Goal: Check status: Check status

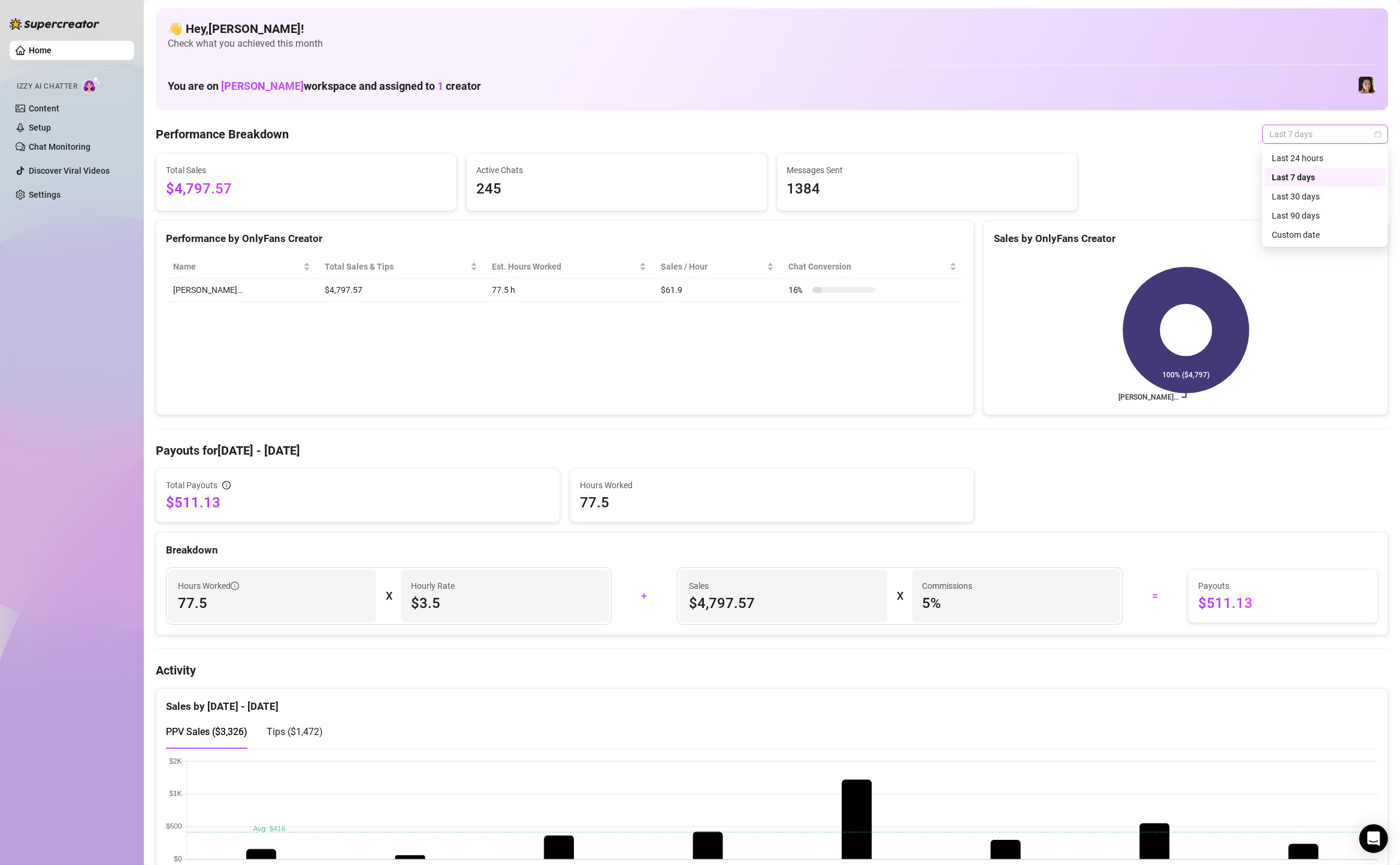
click at [1350, 140] on span "Last 7 days" at bounding box center [1325, 134] width 112 height 18
click at [1334, 224] on div "Last 90 days" at bounding box center [1325, 216] width 121 height 19
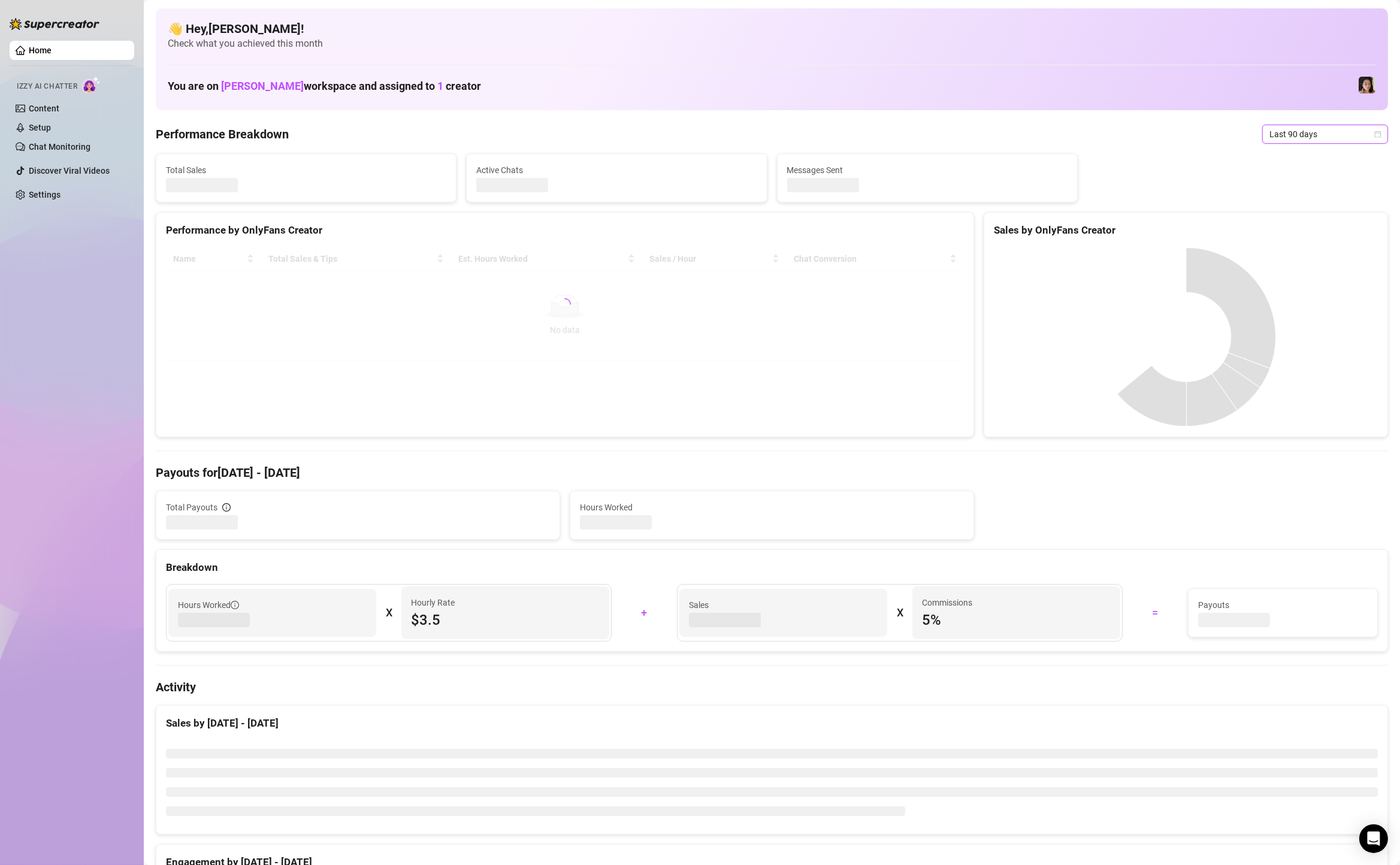
click at [1353, 138] on span "Last 90 days" at bounding box center [1325, 134] width 112 height 18
click at [1332, 232] on div "Custom date" at bounding box center [1325, 235] width 107 height 13
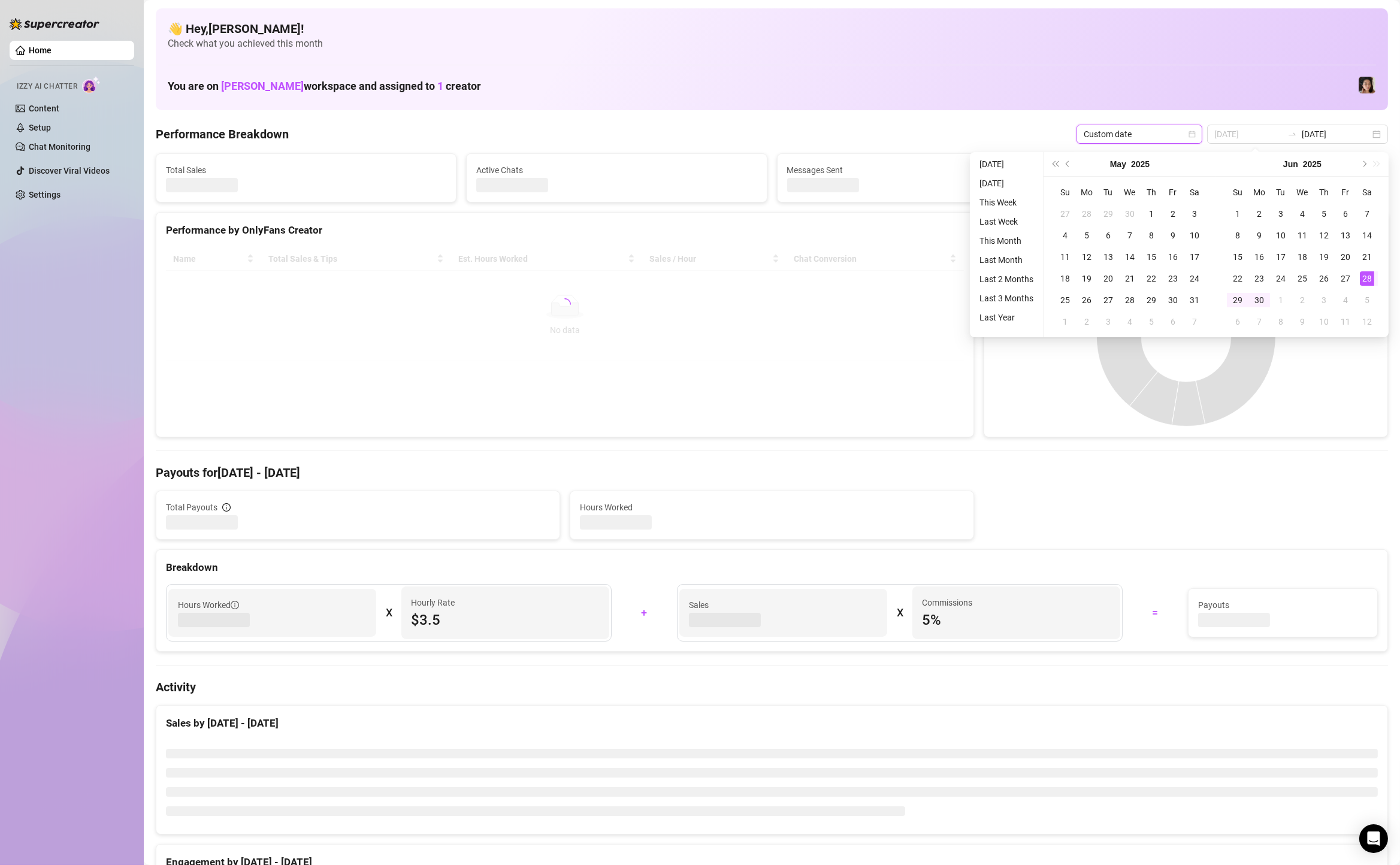
click at [1372, 274] on div "28" at bounding box center [1367, 279] width 15 height 15
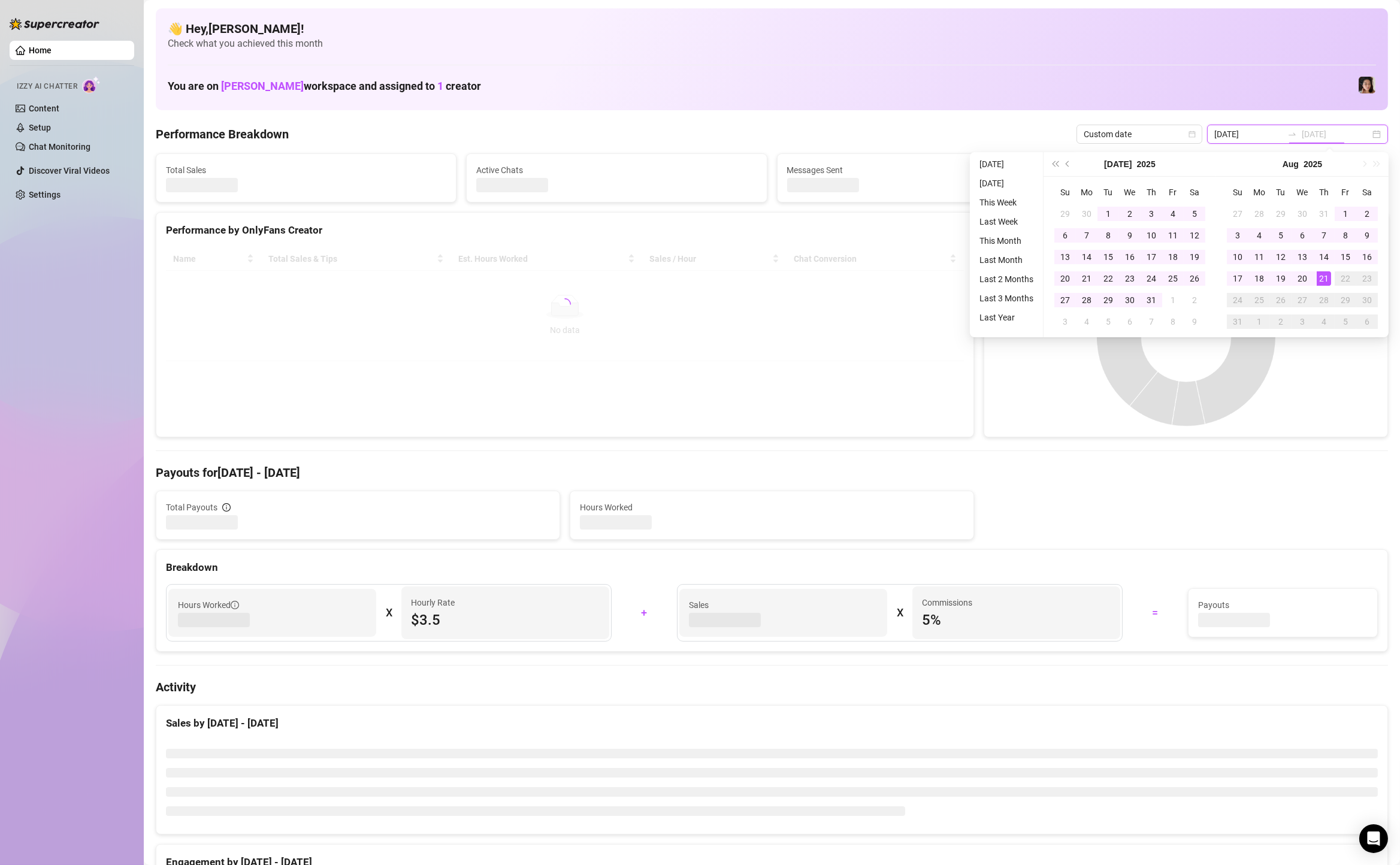
type input "2025-05-23"
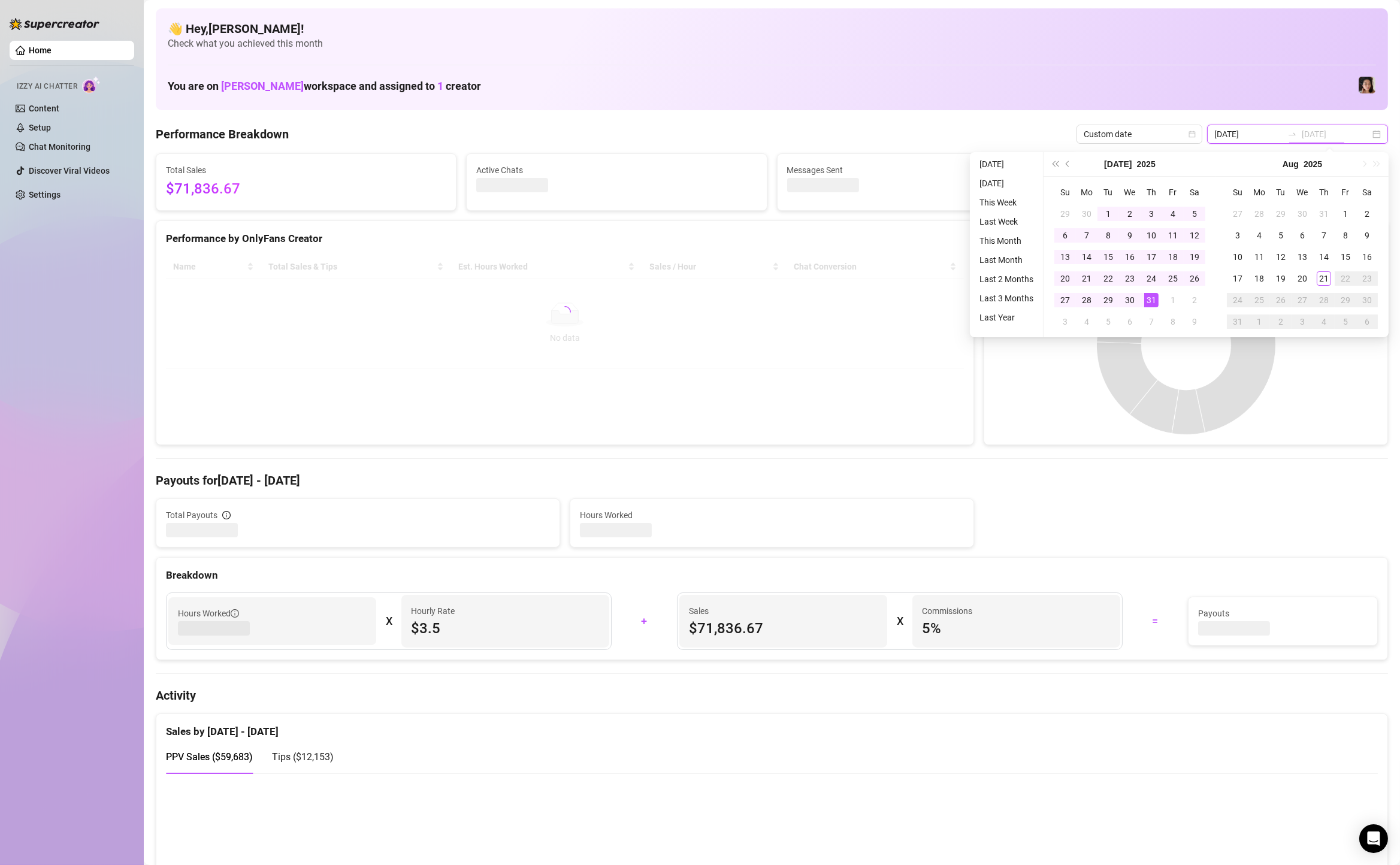
type input "[DATE]"
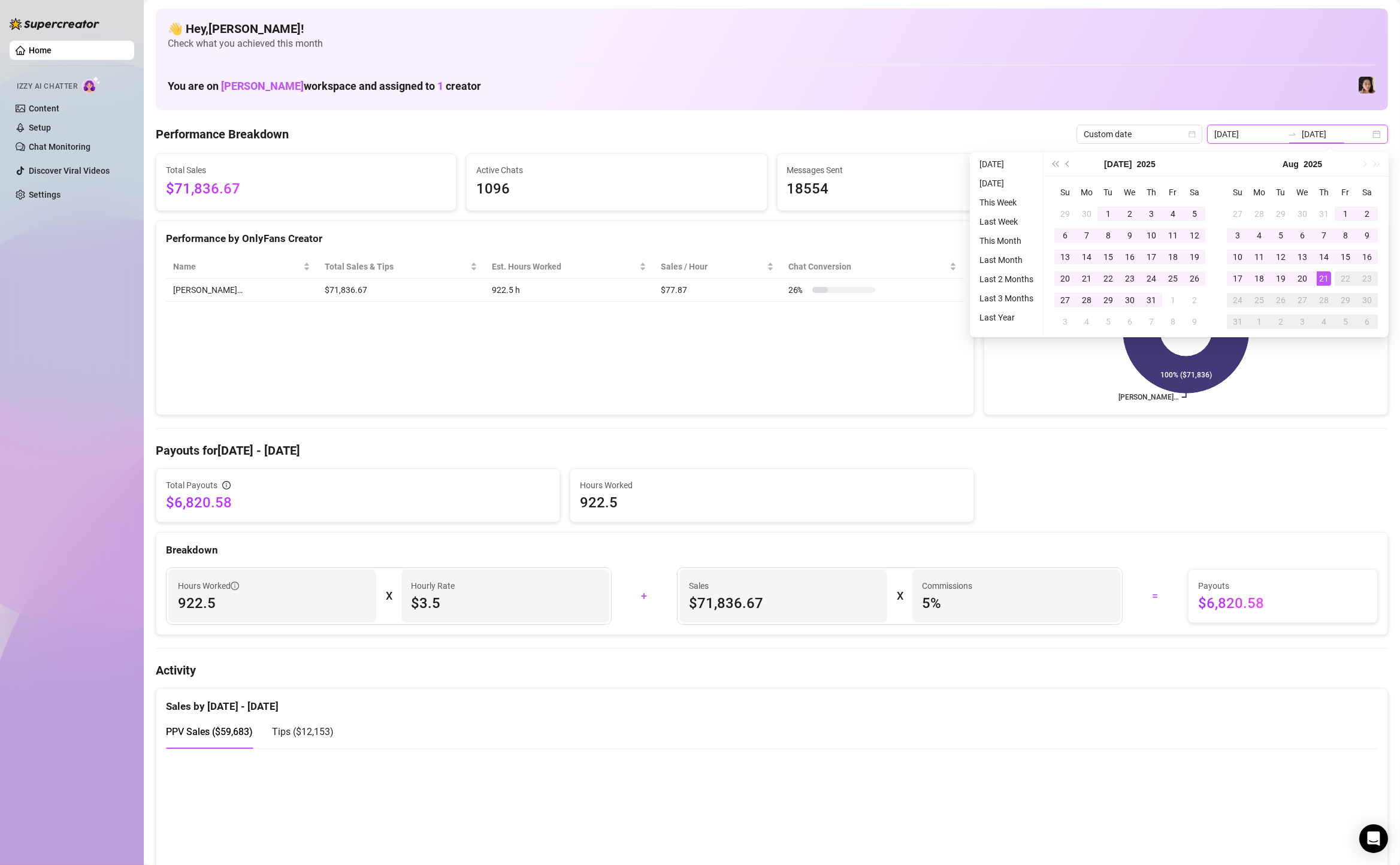
type input "2025-08-20"
type input "2025-05-23"
type input "[DATE]"
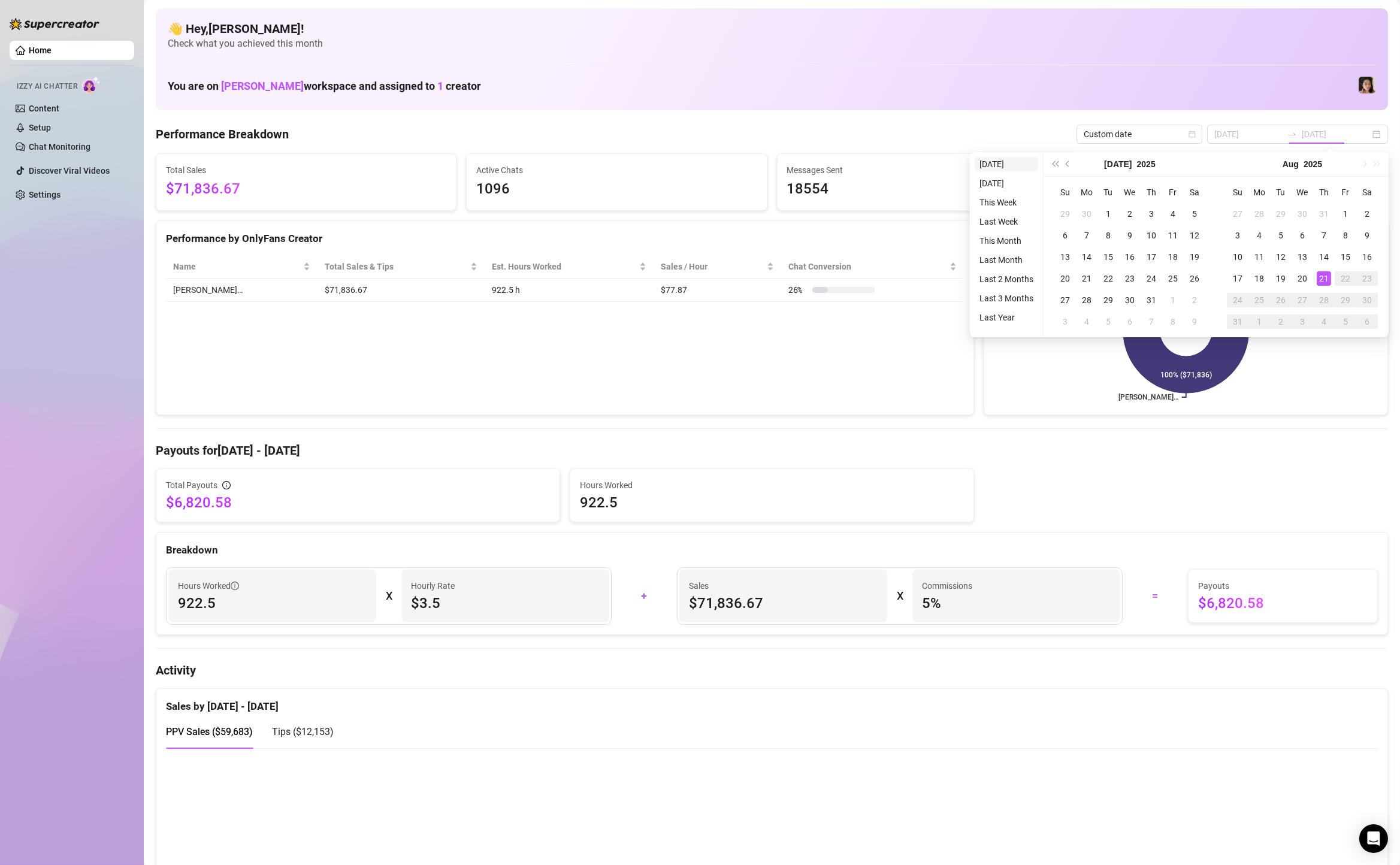
click at [981, 164] on li "[DATE]" at bounding box center [1006, 164] width 64 height 15
type input "[DATE]"
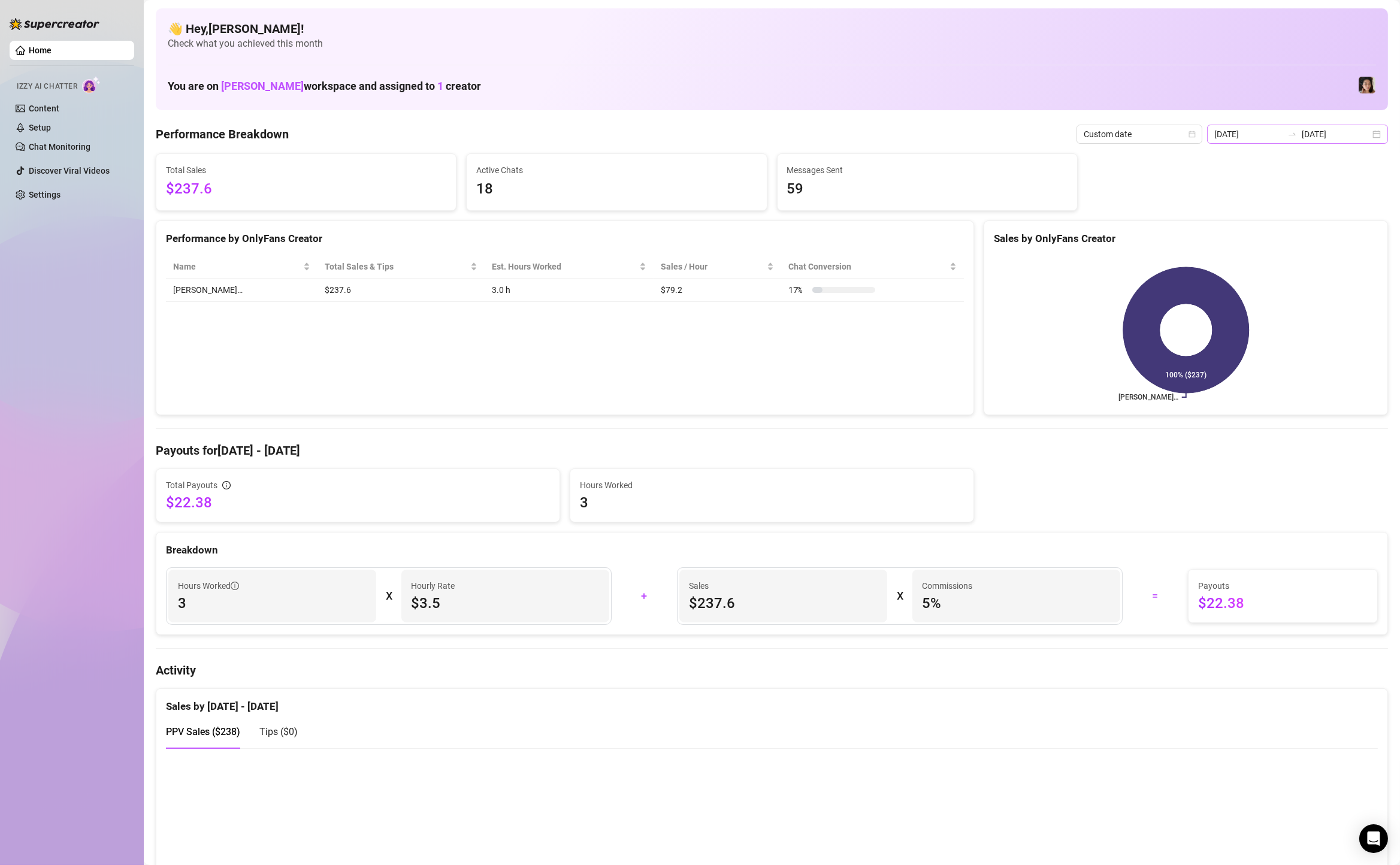
click at [1380, 137] on div "2025-08-21 2025-08-21" at bounding box center [1298, 134] width 181 height 19
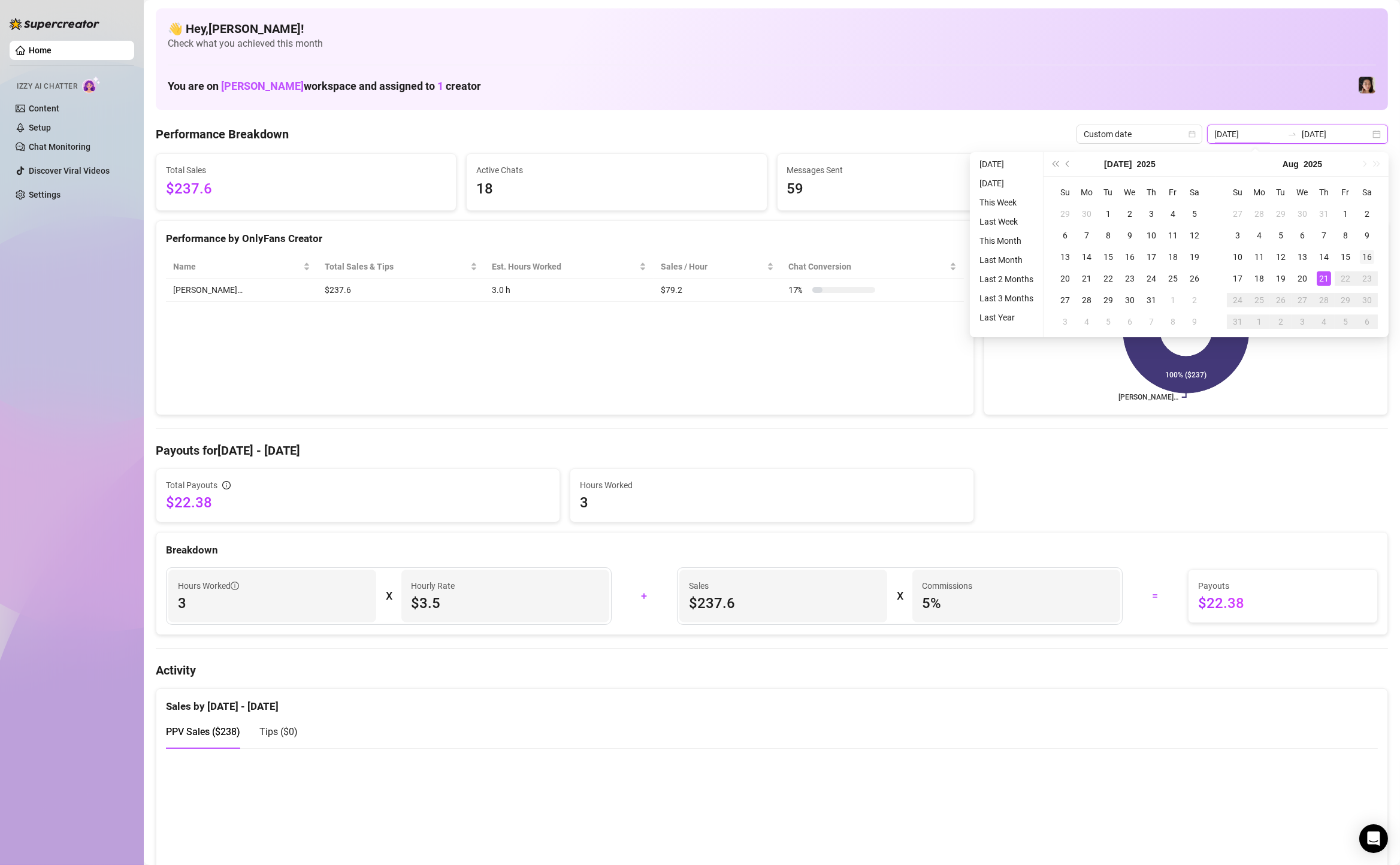
type input "[DATE]"
click at [1373, 254] on div "16" at bounding box center [1367, 257] width 15 height 15
type input "[DATE]"
click at [1324, 279] on div "21" at bounding box center [1324, 279] width 15 height 15
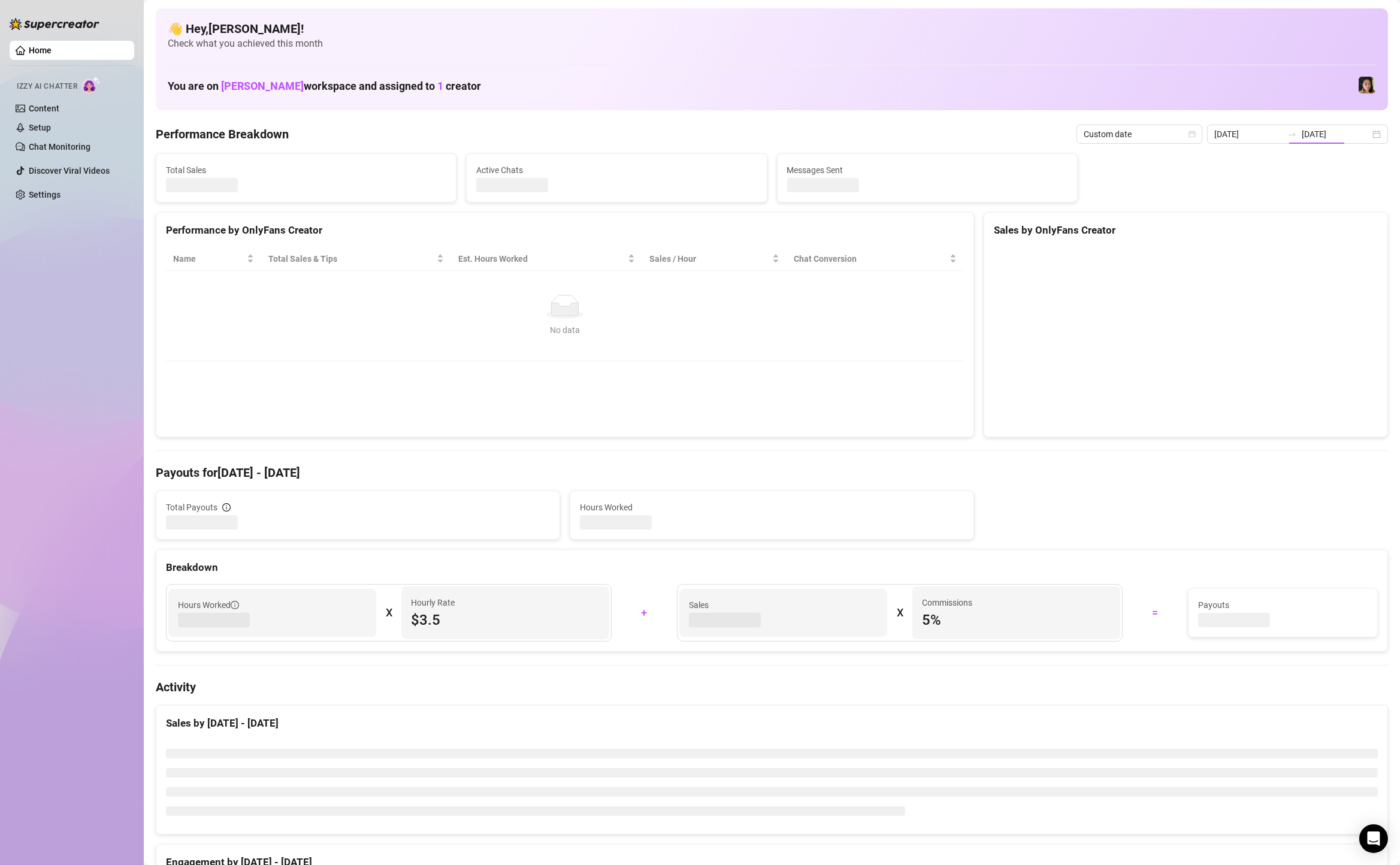
type input "[DATE]"
